Goal: Task Accomplishment & Management: Manage account settings

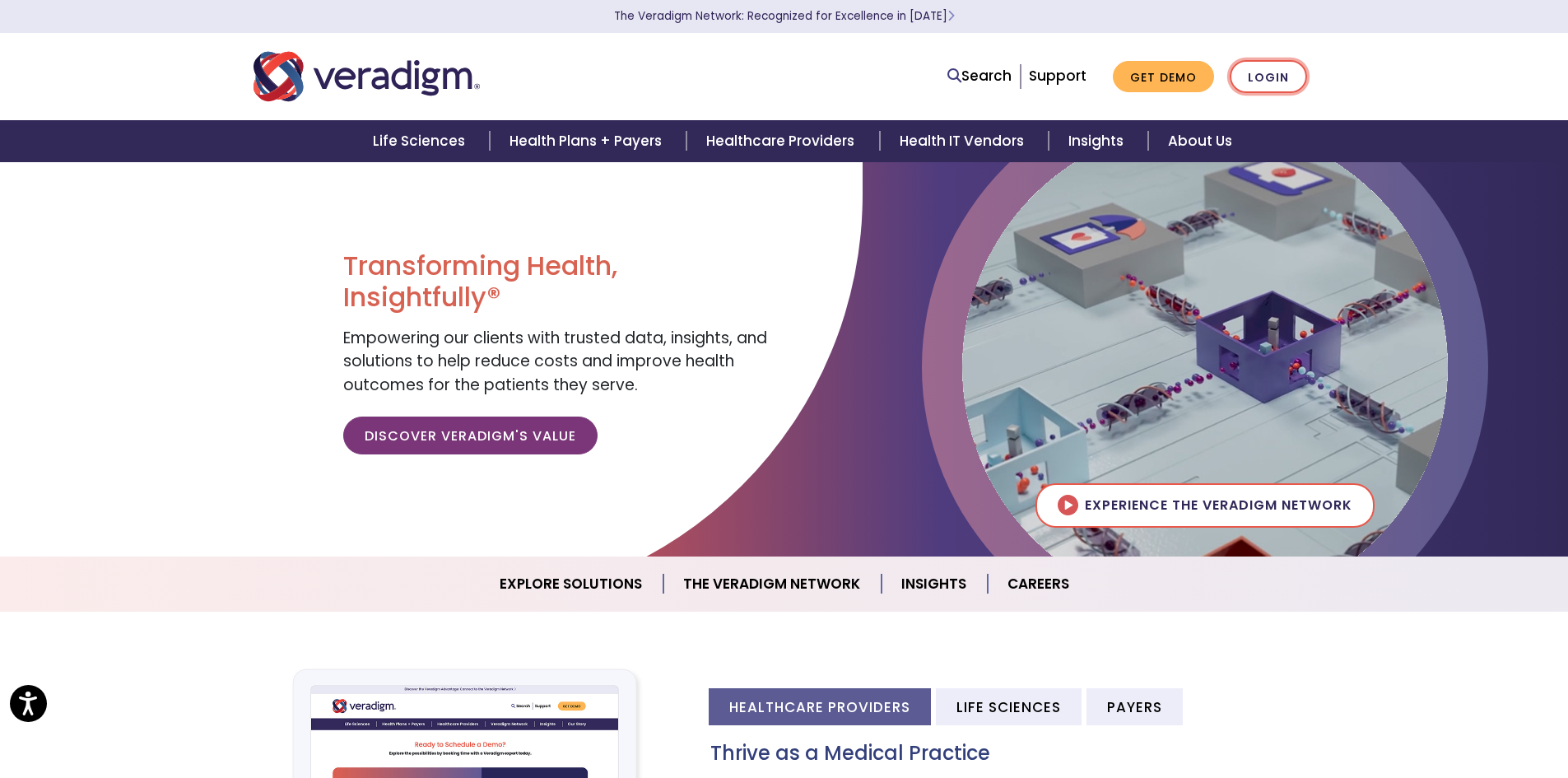
click at [1265, 66] on link "Login" at bounding box center [1269, 77] width 77 height 34
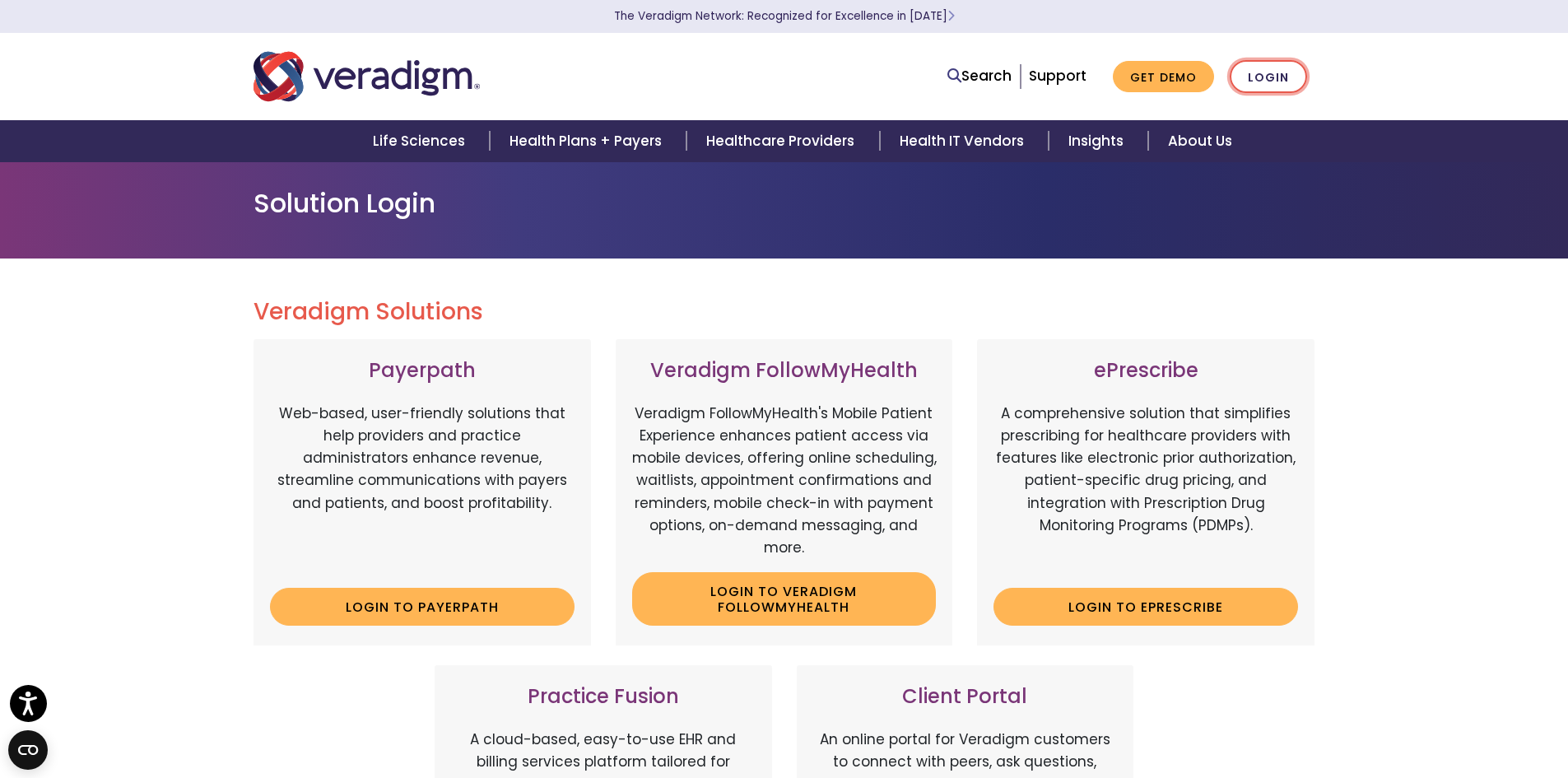
click at [1268, 76] on link "Login" at bounding box center [1269, 77] width 77 height 34
click at [1261, 77] on link "Login" at bounding box center [1269, 77] width 77 height 34
